Goal: Find specific page/section: Find specific page/section

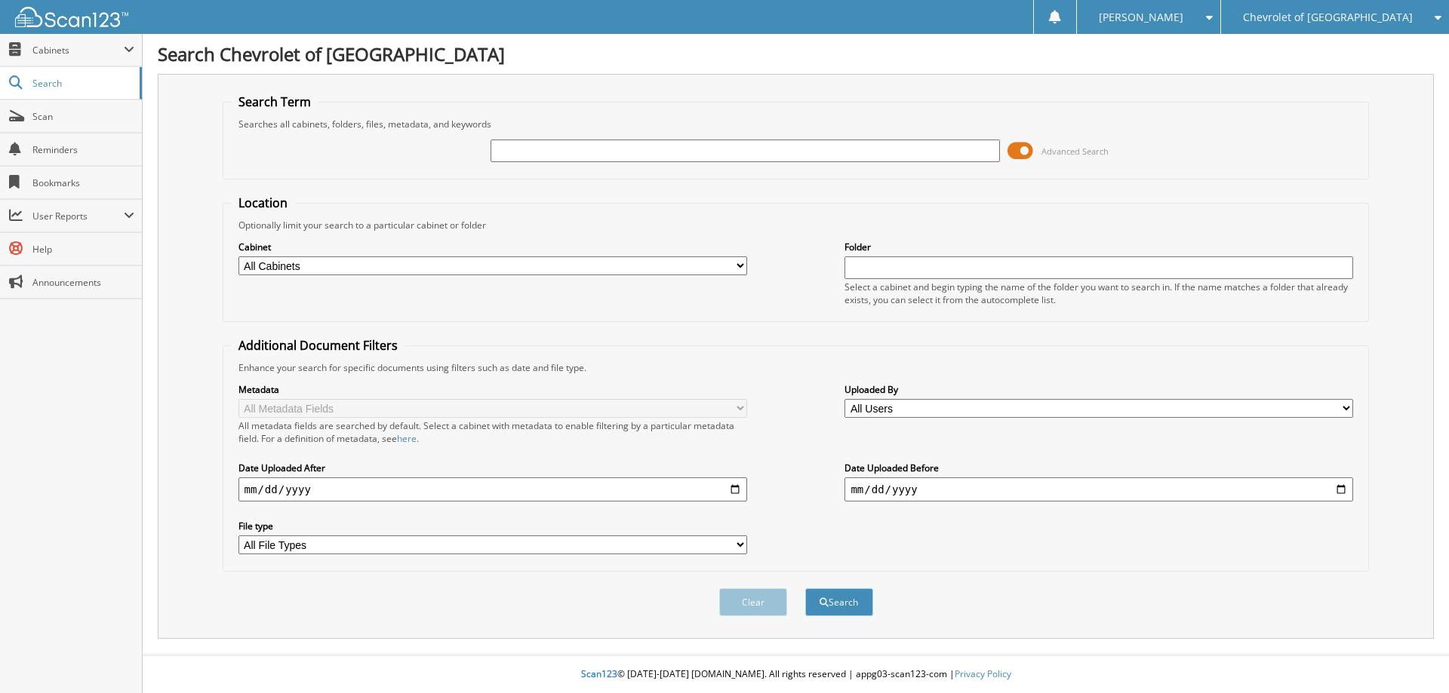
click at [539, 149] on input "text" at bounding box center [744, 151] width 509 height 23
type input "103768"
click at [805, 589] on button "Search" at bounding box center [839, 603] width 68 height 28
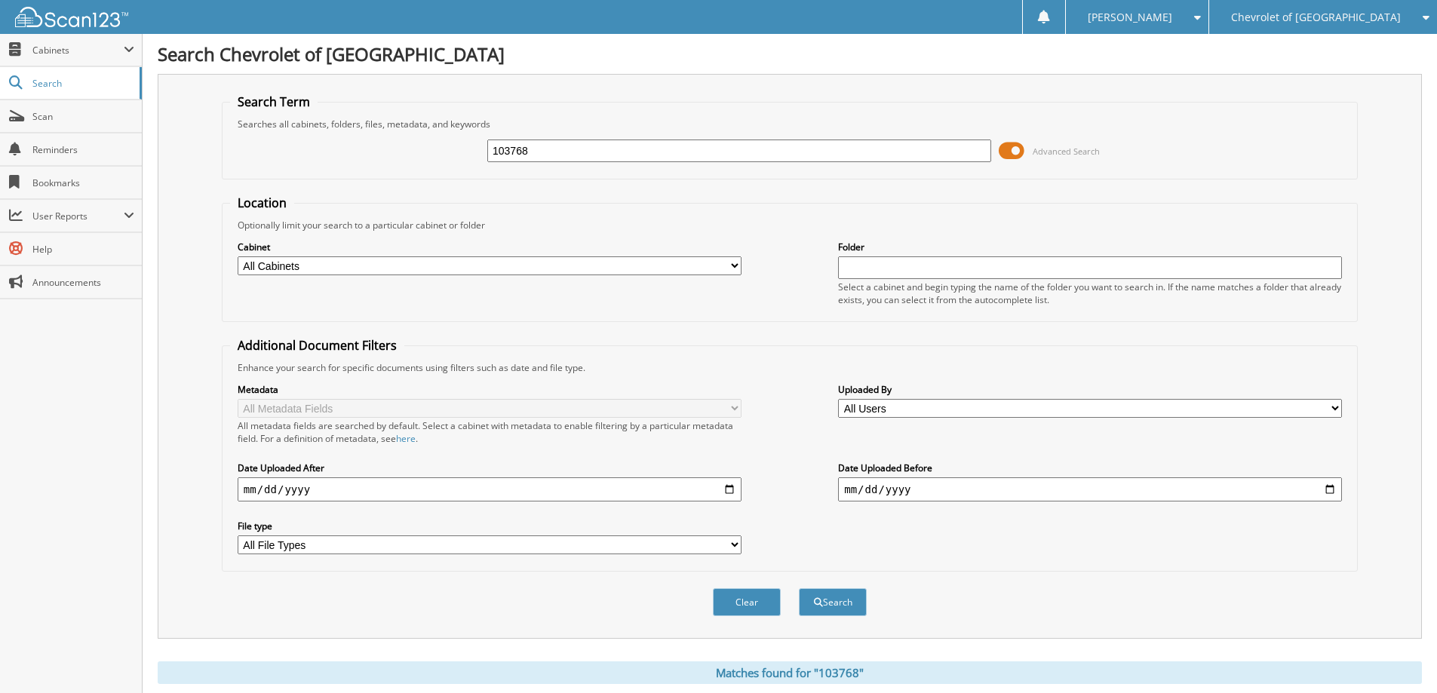
scroll to position [648, 0]
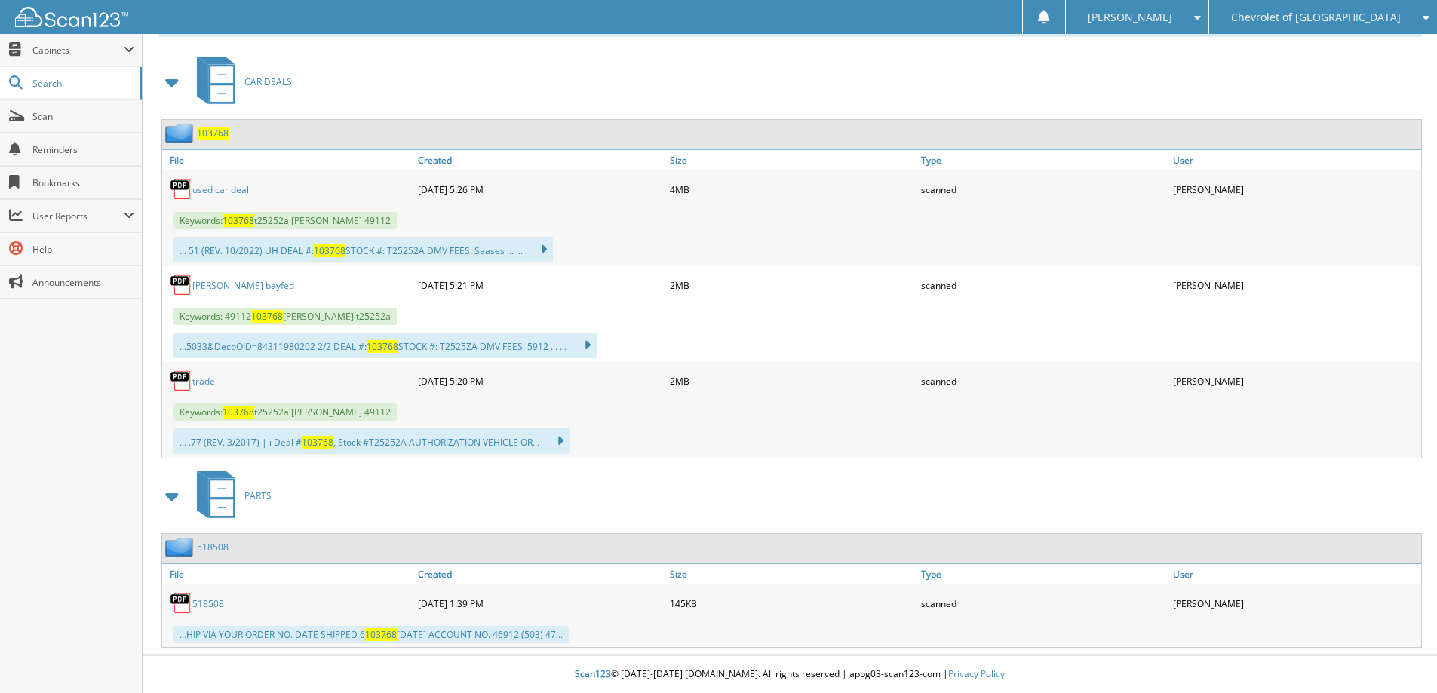
click at [201, 190] on link "used car deal" at bounding box center [220, 189] width 57 height 13
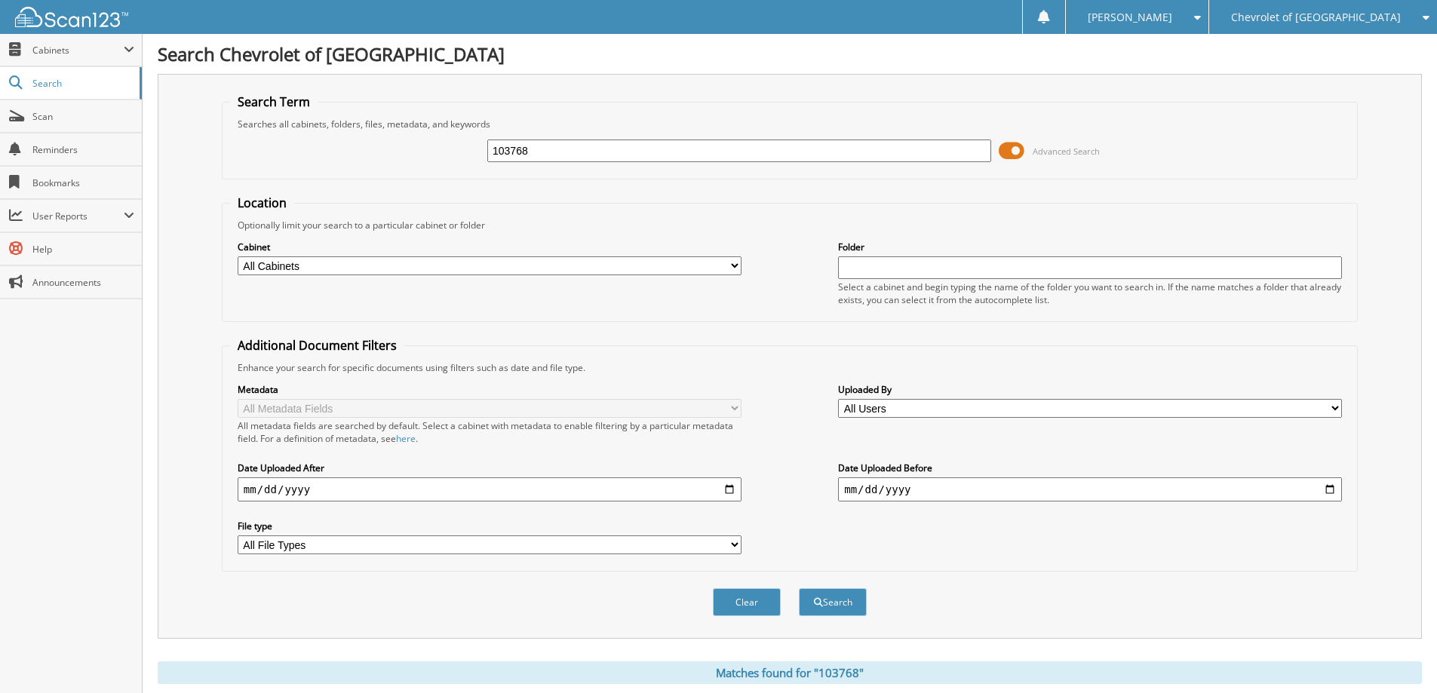
click at [557, 161] on input "103768" at bounding box center [739, 151] width 504 height 23
click at [1336, 18] on span "Chevrolet of [GEOGRAPHIC_DATA]" at bounding box center [1316, 17] width 170 height 9
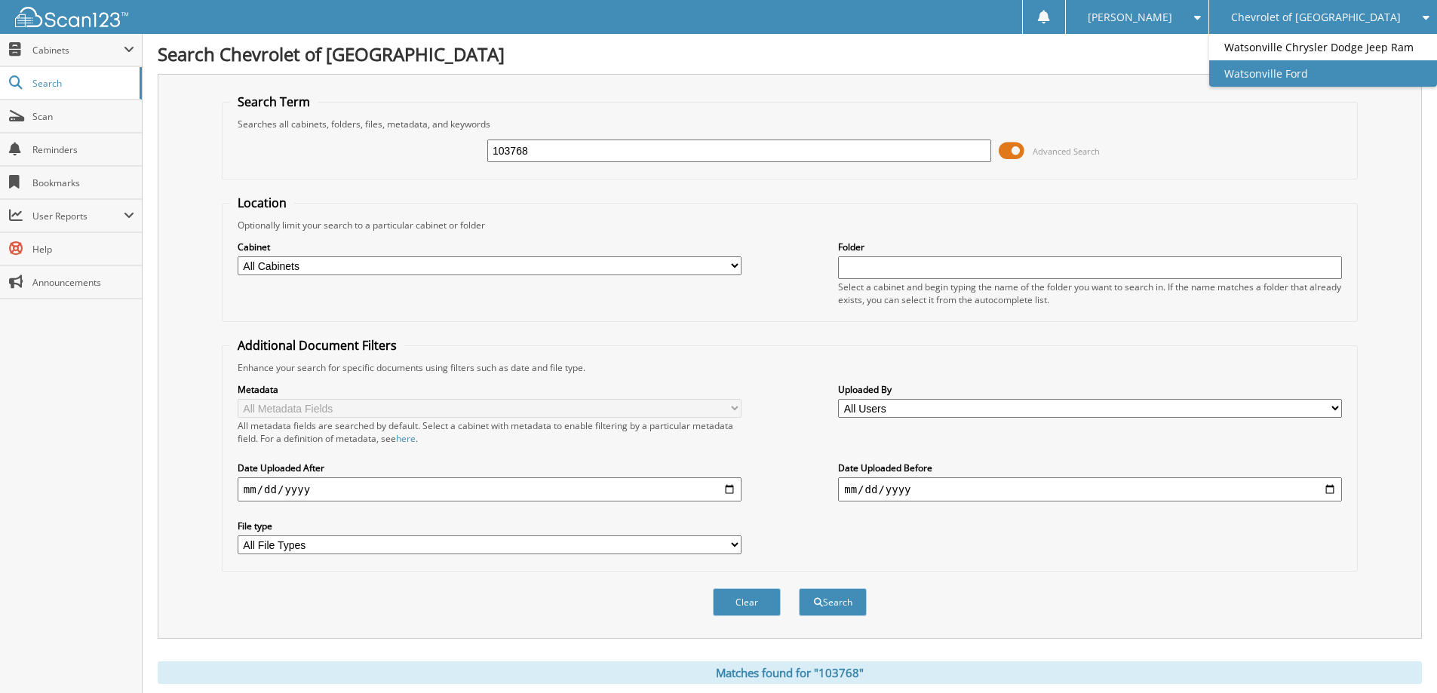
click at [1296, 87] on link "Watsonville Ford" at bounding box center [1324, 73] width 228 height 26
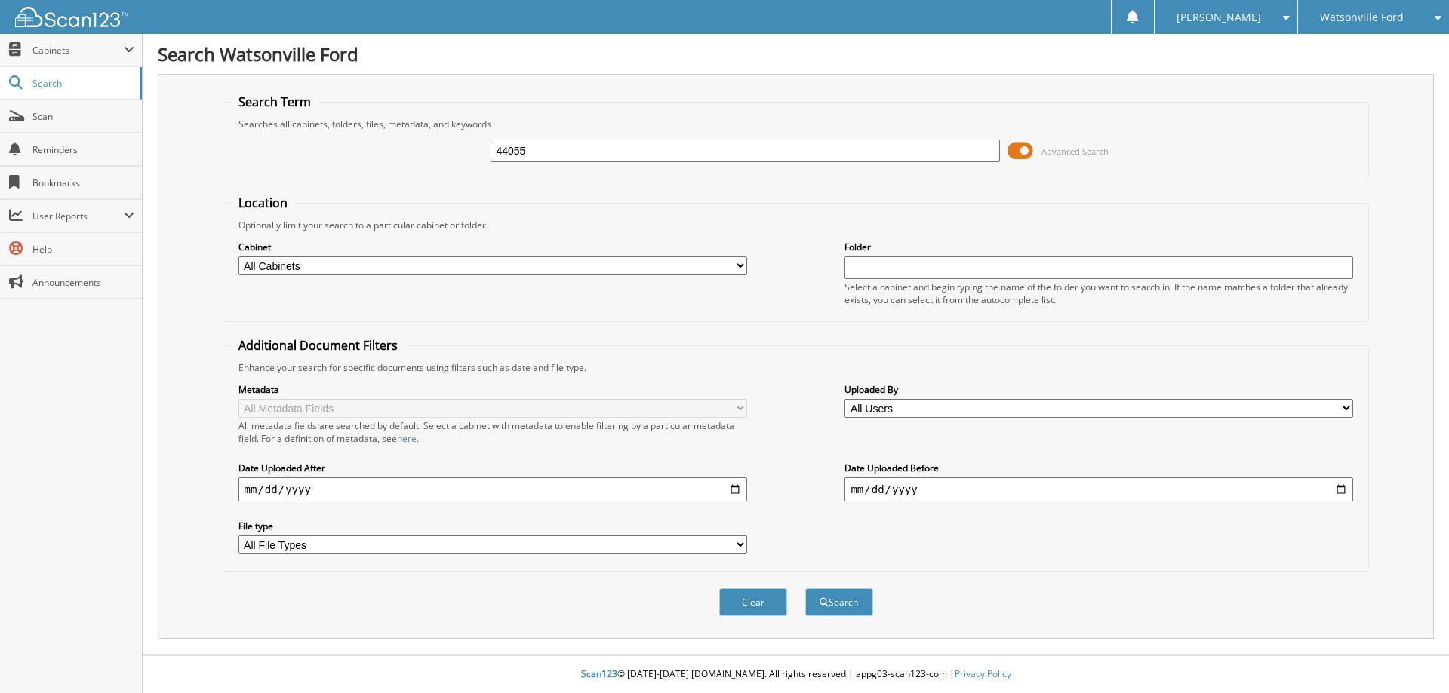
type input "44055"
click at [805, 589] on button "Search" at bounding box center [839, 603] width 68 height 28
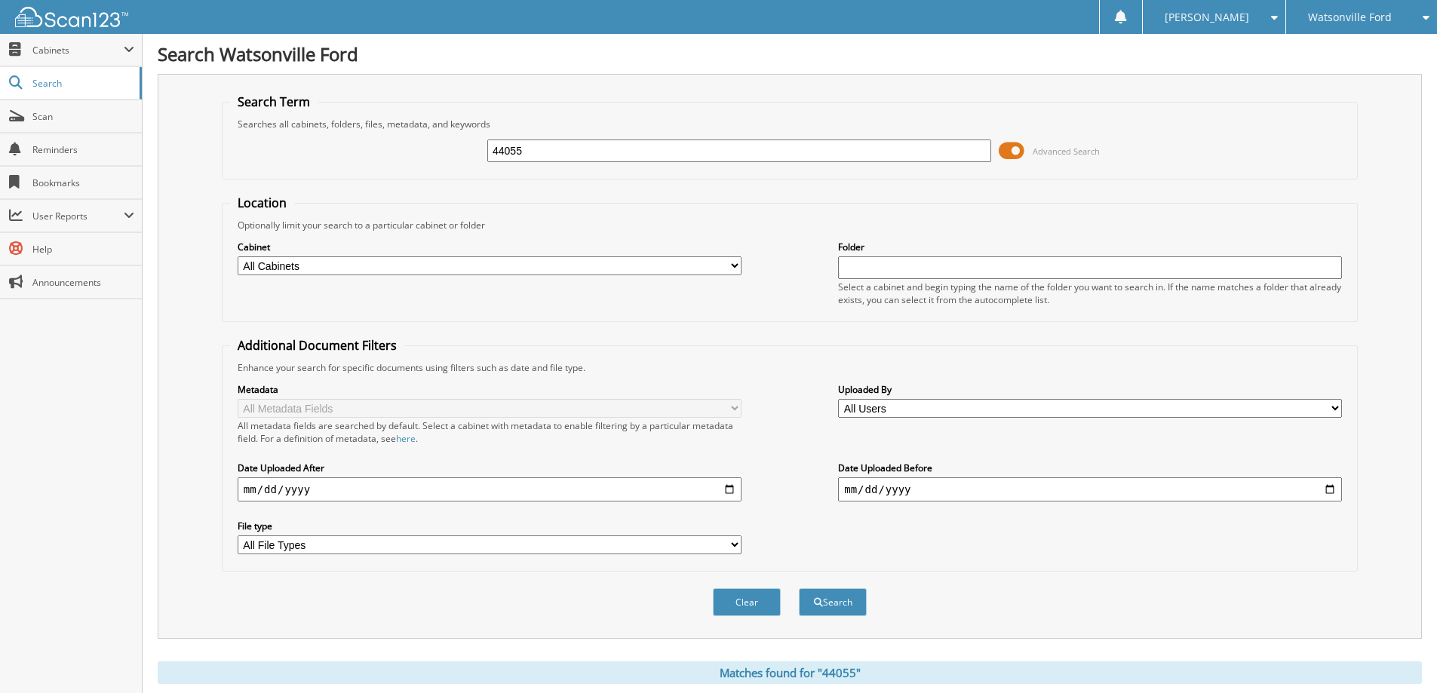
scroll to position [607, 0]
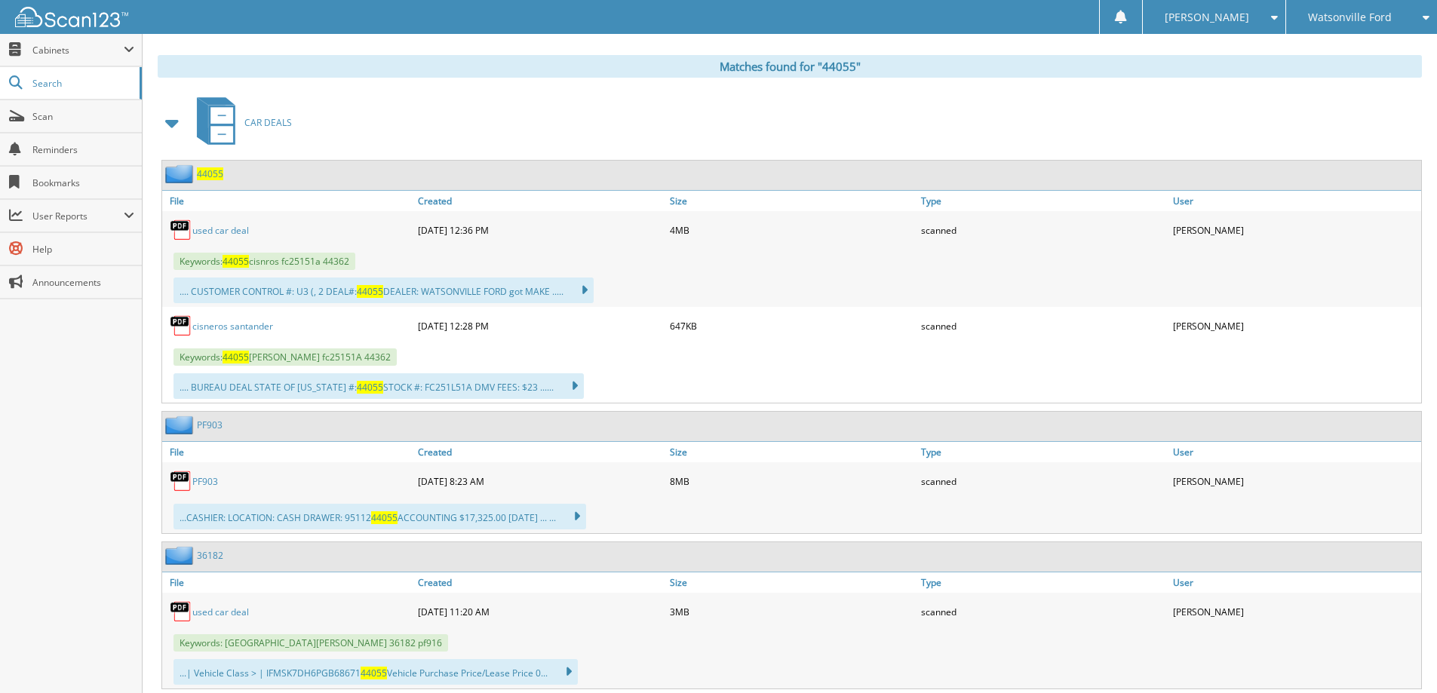
click at [232, 231] on link "used car deal" at bounding box center [220, 230] width 57 height 13
click at [78, 74] on link "Search" at bounding box center [71, 83] width 142 height 32
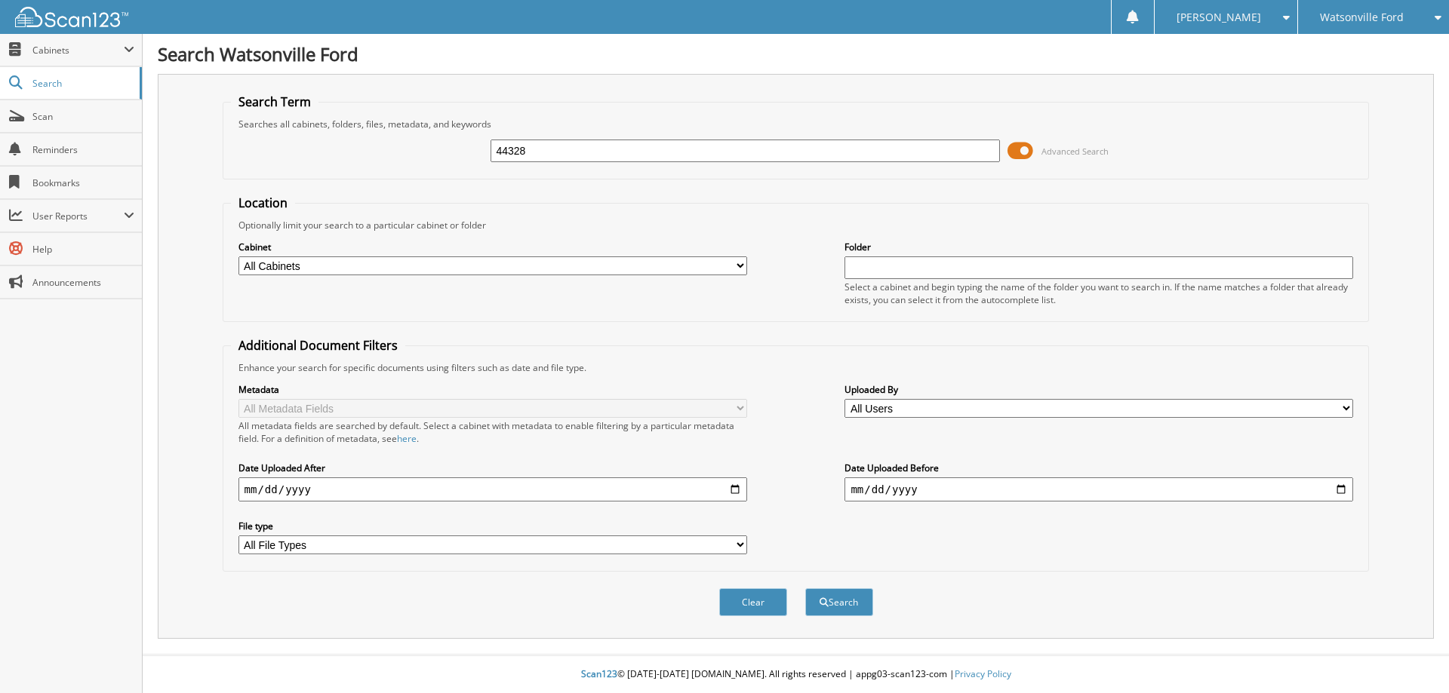
type input "44328"
click at [805, 589] on button "Search" at bounding box center [839, 603] width 68 height 28
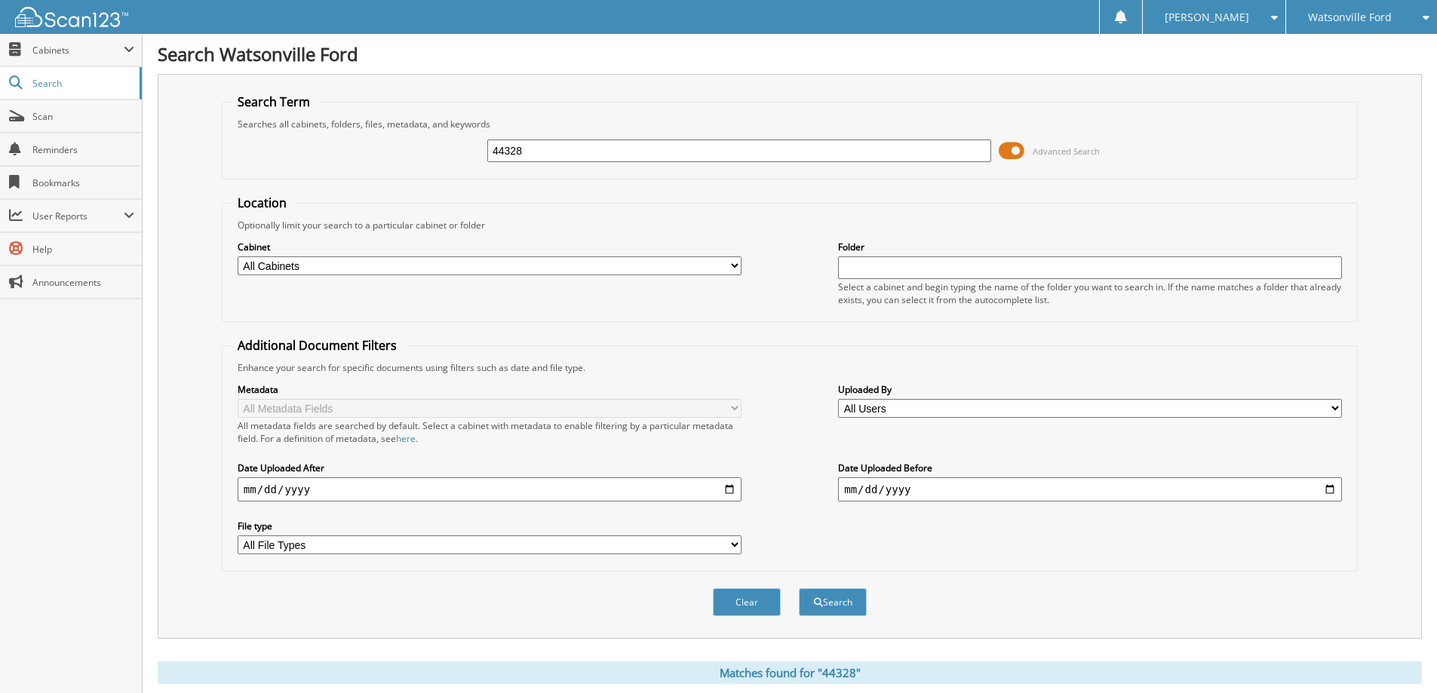
scroll to position [607, 0]
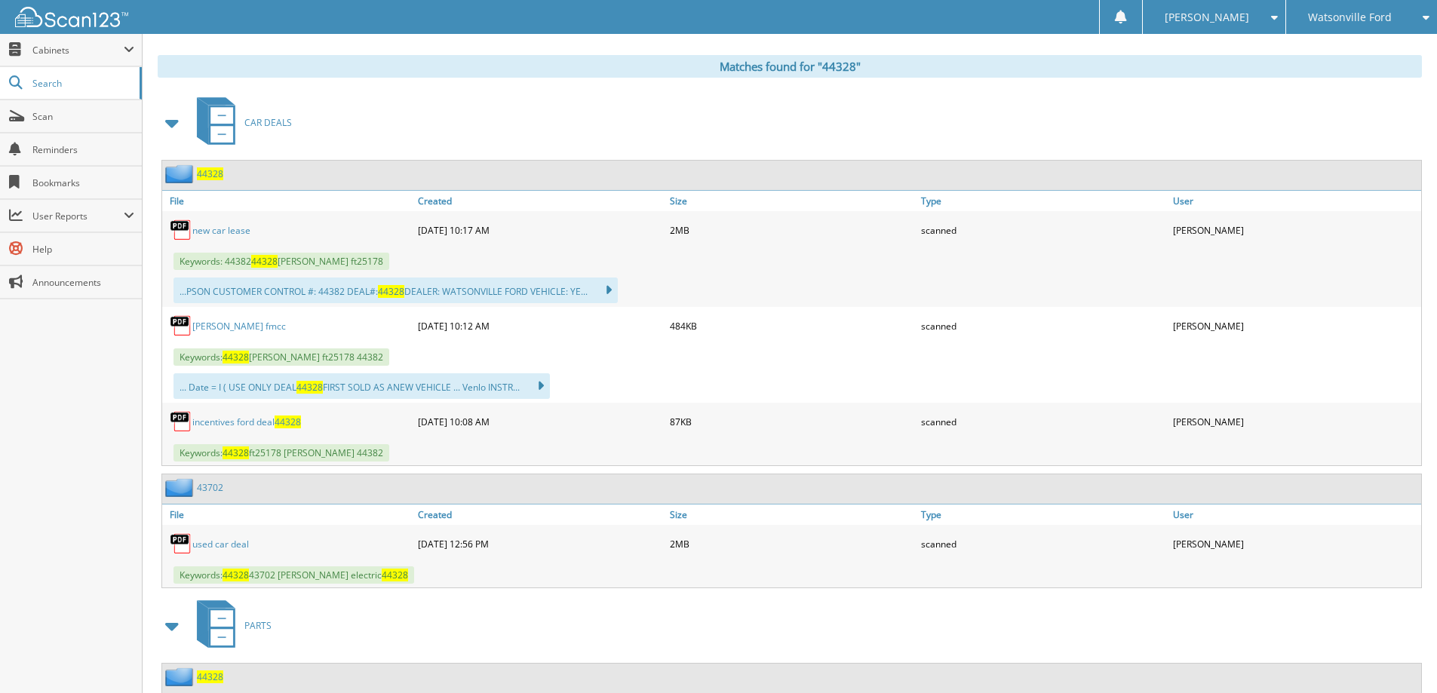
click at [220, 226] on link "new car lease" at bounding box center [221, 230] width 58 height 13
